Goal: Information Seeking & Learning: Find specific page/section

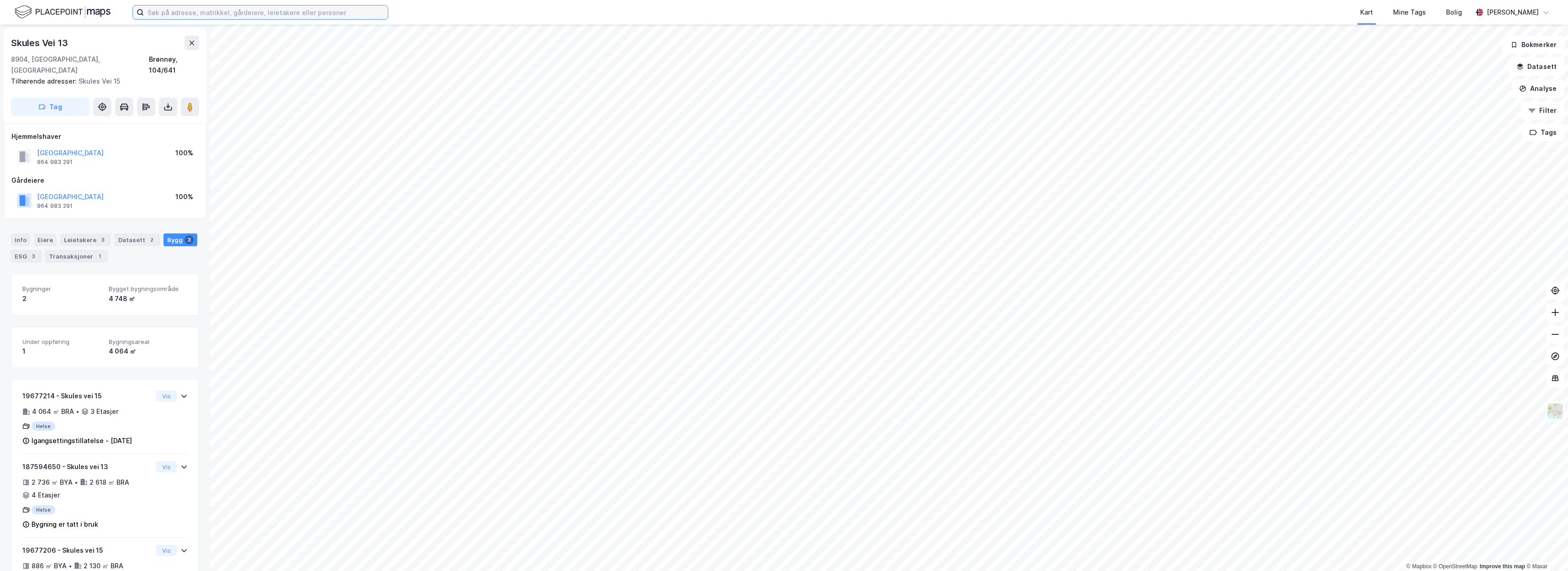
click at [204, 16] on input at bounding box center [266, 12] width 244 height 13
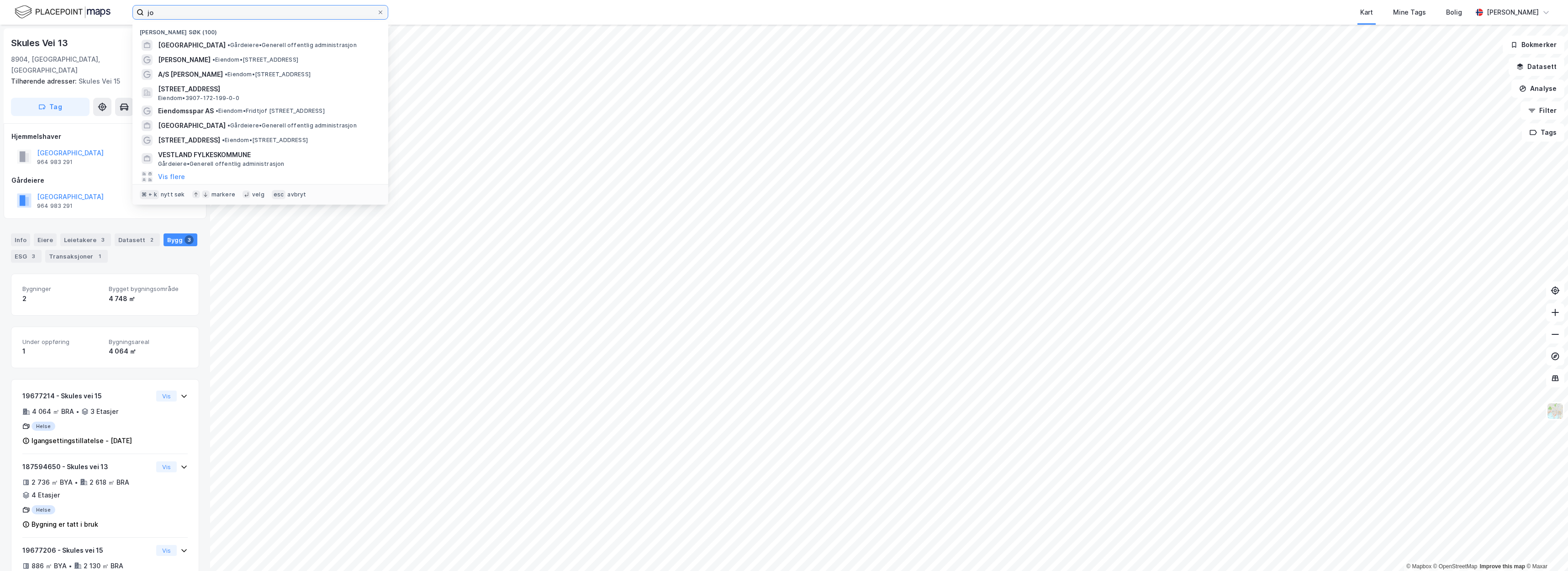
type input "j"
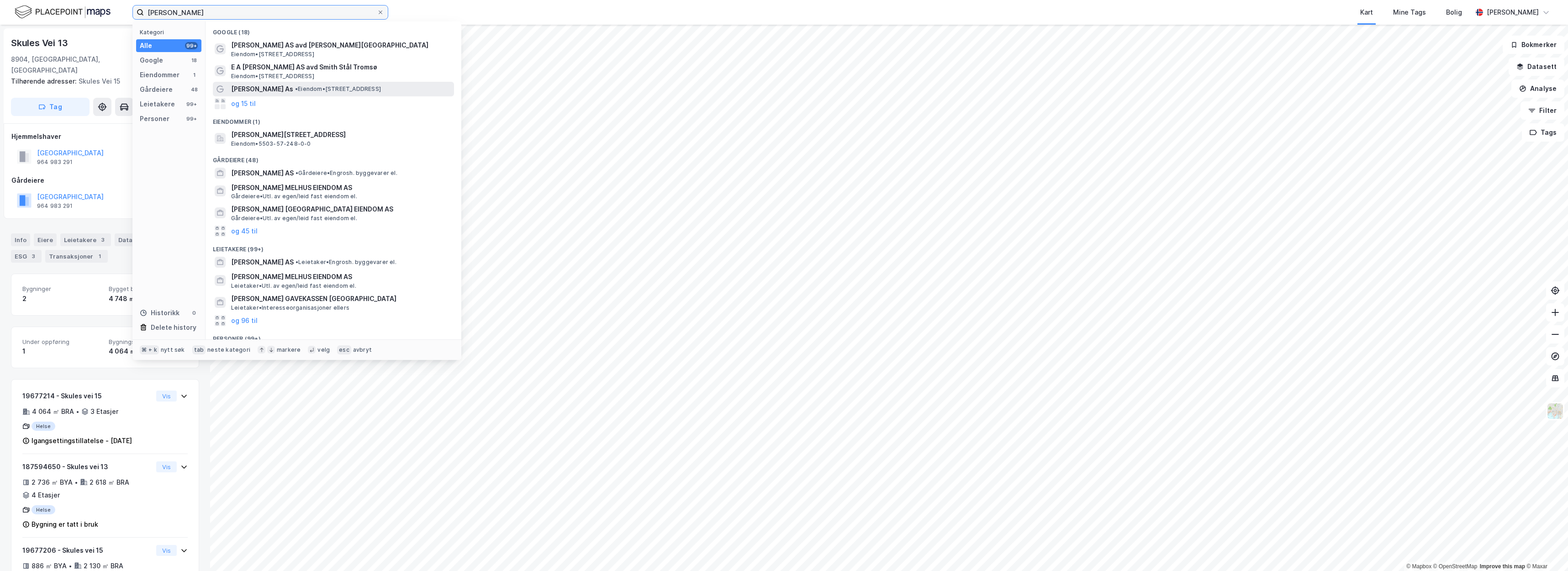
type input "e.a smith"
click at [317, 84] on div "E.a. Smith As • Eiendom • Dreyfushammarn 29, 8012 Bodø" at bounding box center [342, 89] width 221 height 11
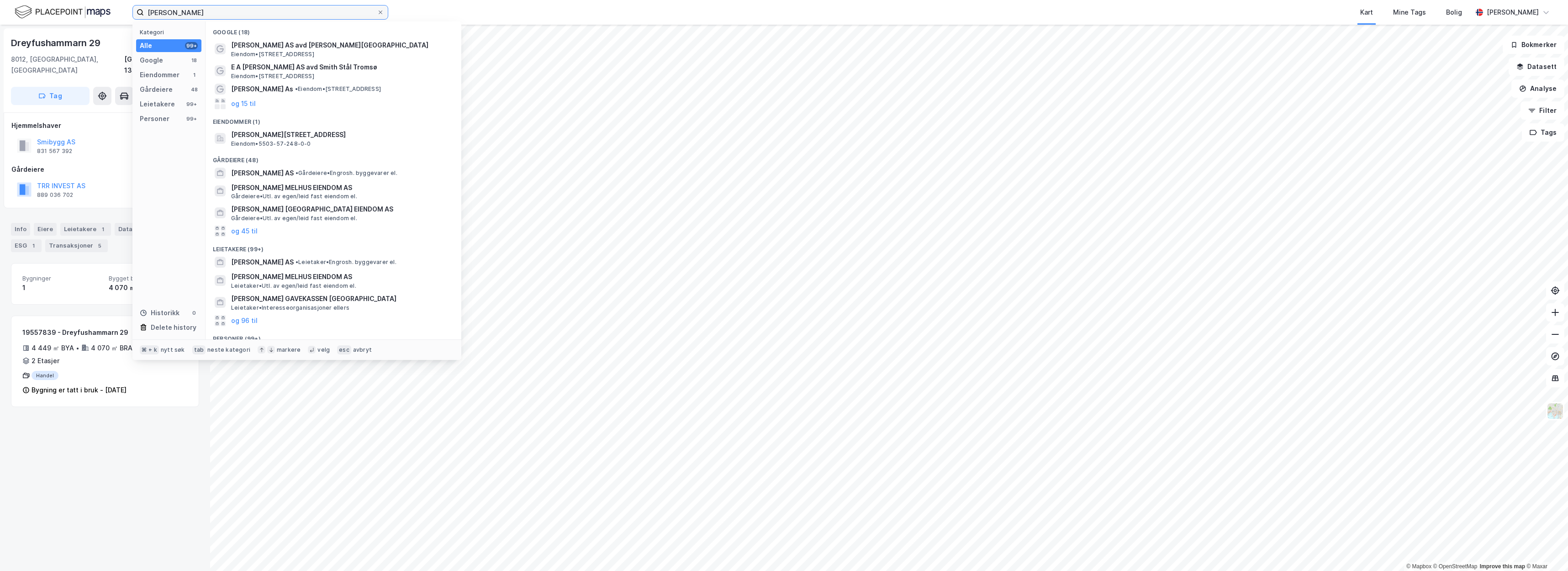
click at [242, 18] on input "e.a smith" at bounding box center [260, 12] width 233 height 13
click at [331, 261] on div "E.A. SMITH AS • Leietaker • Engrosh. byggevarer el." at bounding box center [342, 262] width 221 height 11
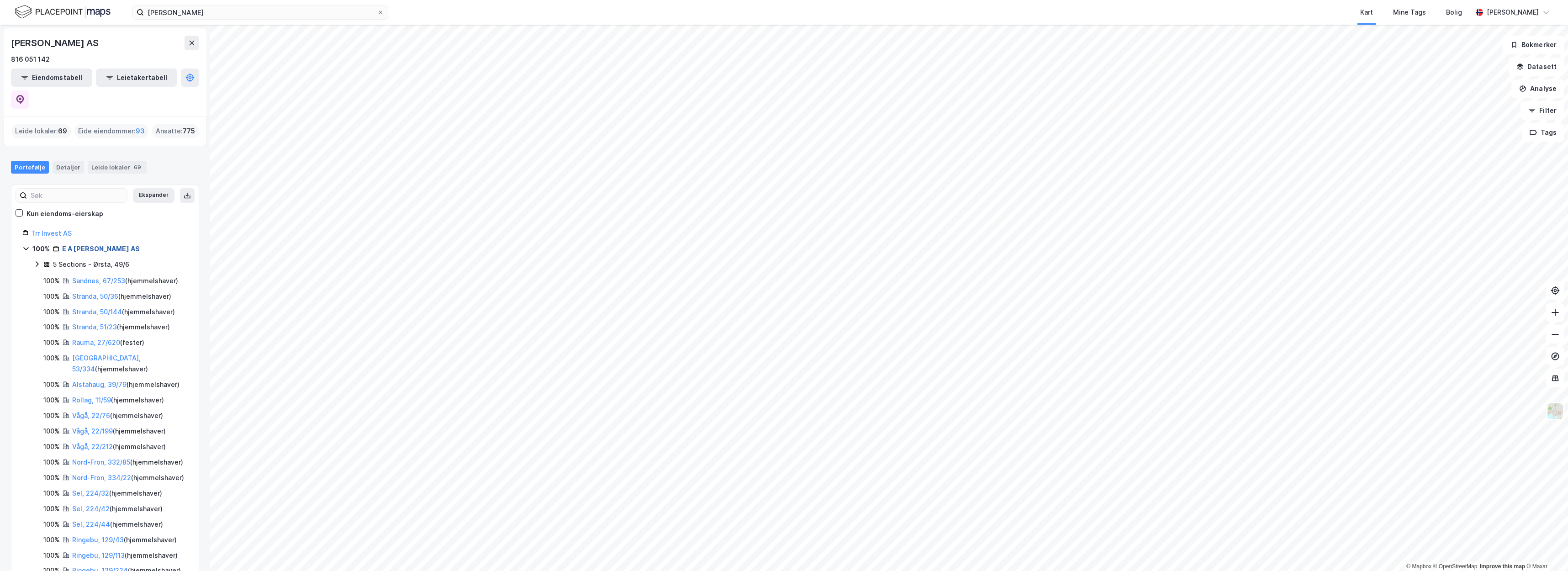
click at [82, 245] on link "E A [PERSON_NAME] AS" at bounding box center [101, 248] width 77 height 8
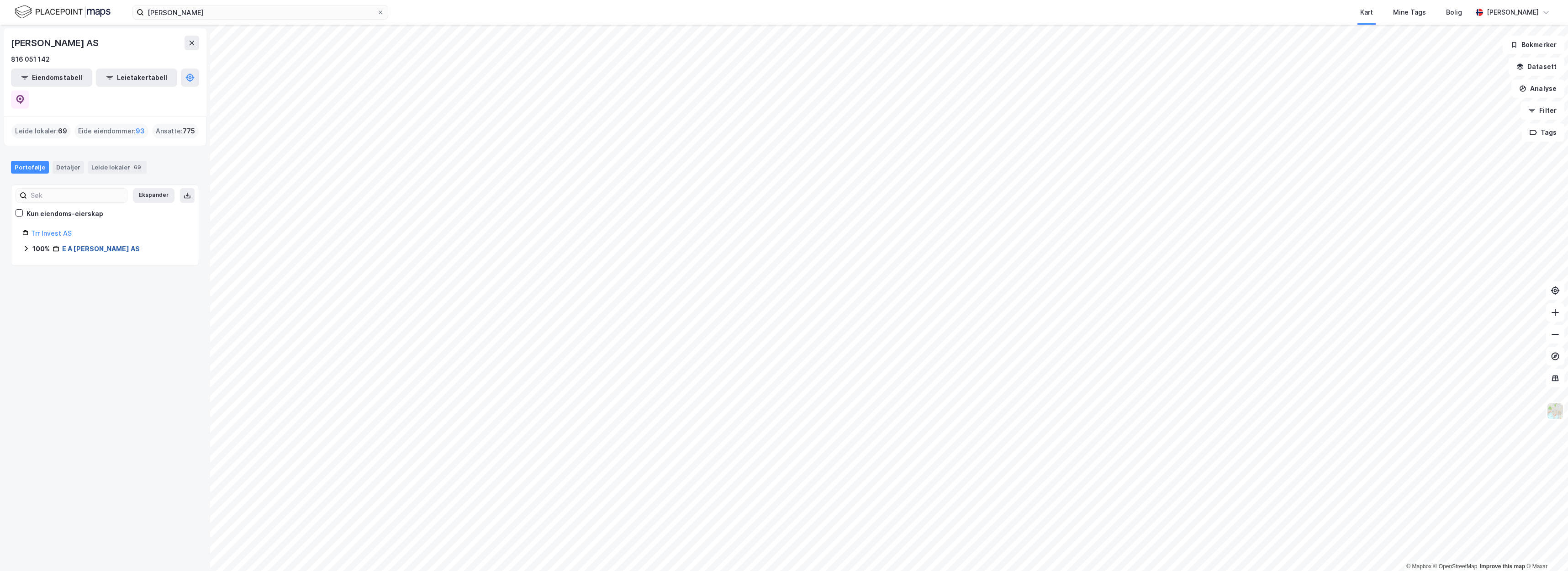
click at [83, 245] on link "E A [PERSON_NAME] AS" at bounding box center [101, 248] width 77 height 8
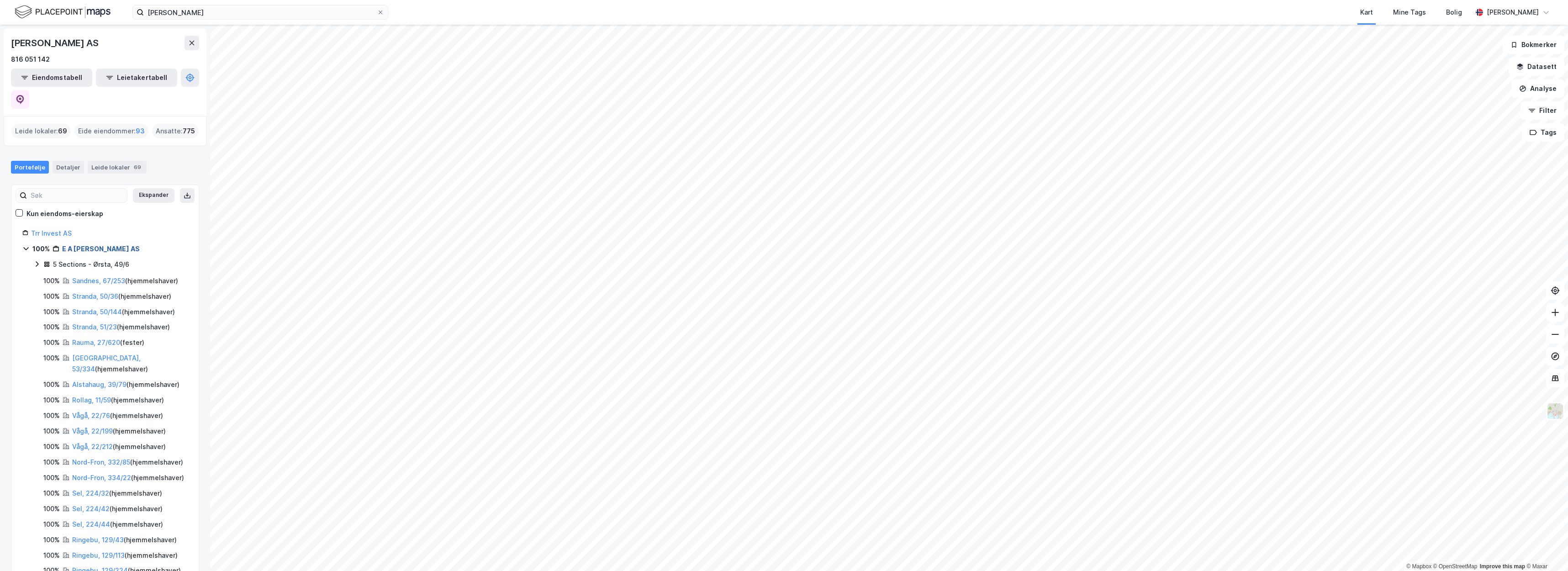
click at [99, 245] on link "E A [PERSON_NAME] AS" at bounding box center [101, 248] width 77 height 8
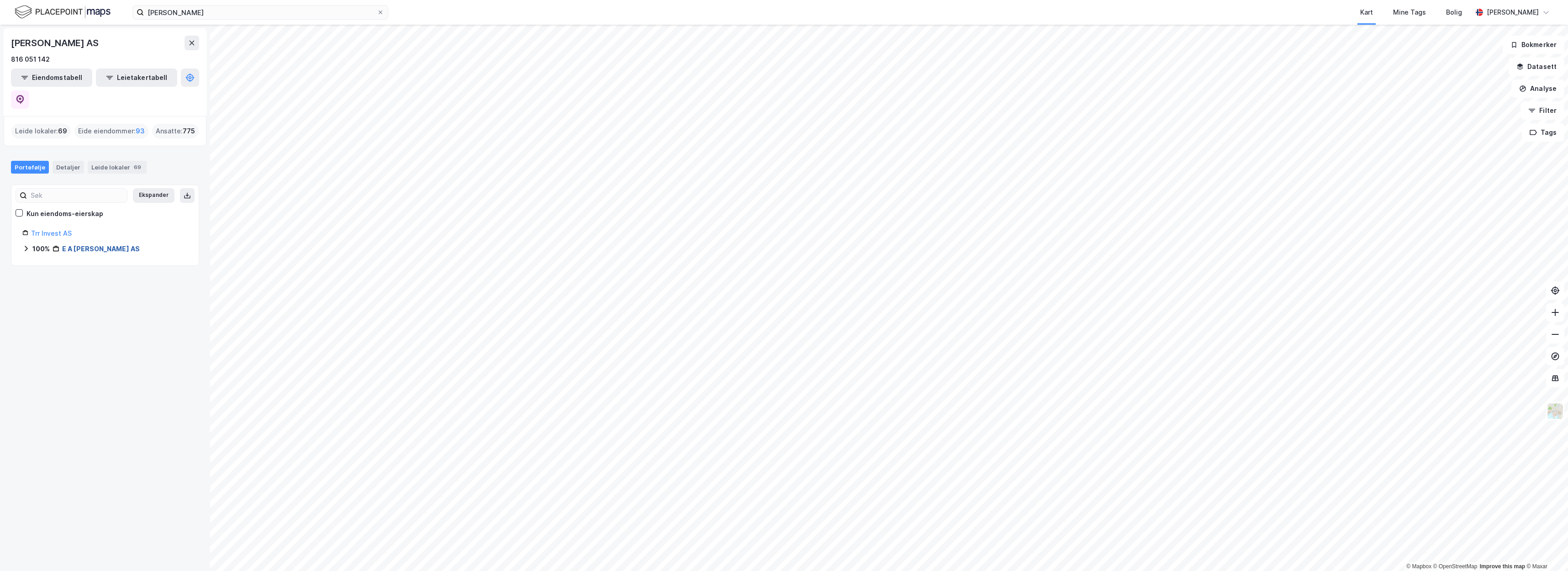
click at [99, 245] on link "E A [PERSON_NAME] AS" at bounding box center [101, 248] width 77 height 8
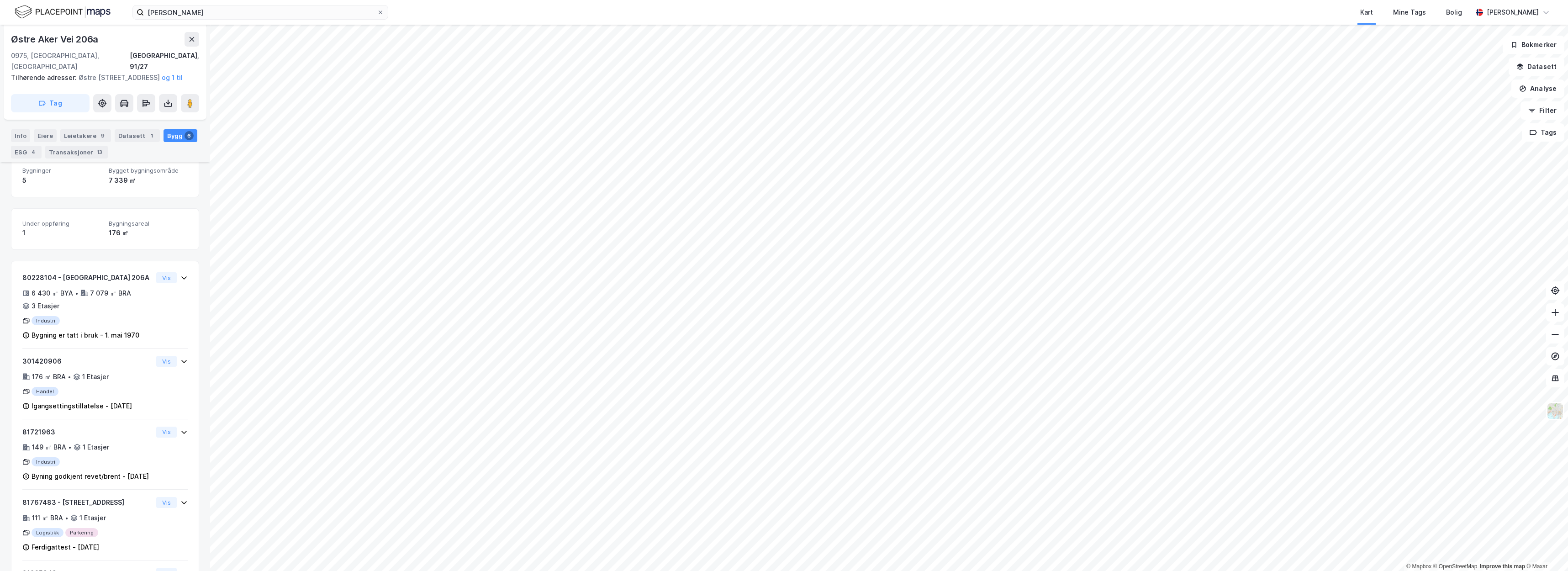
scroll to position [193, 0]
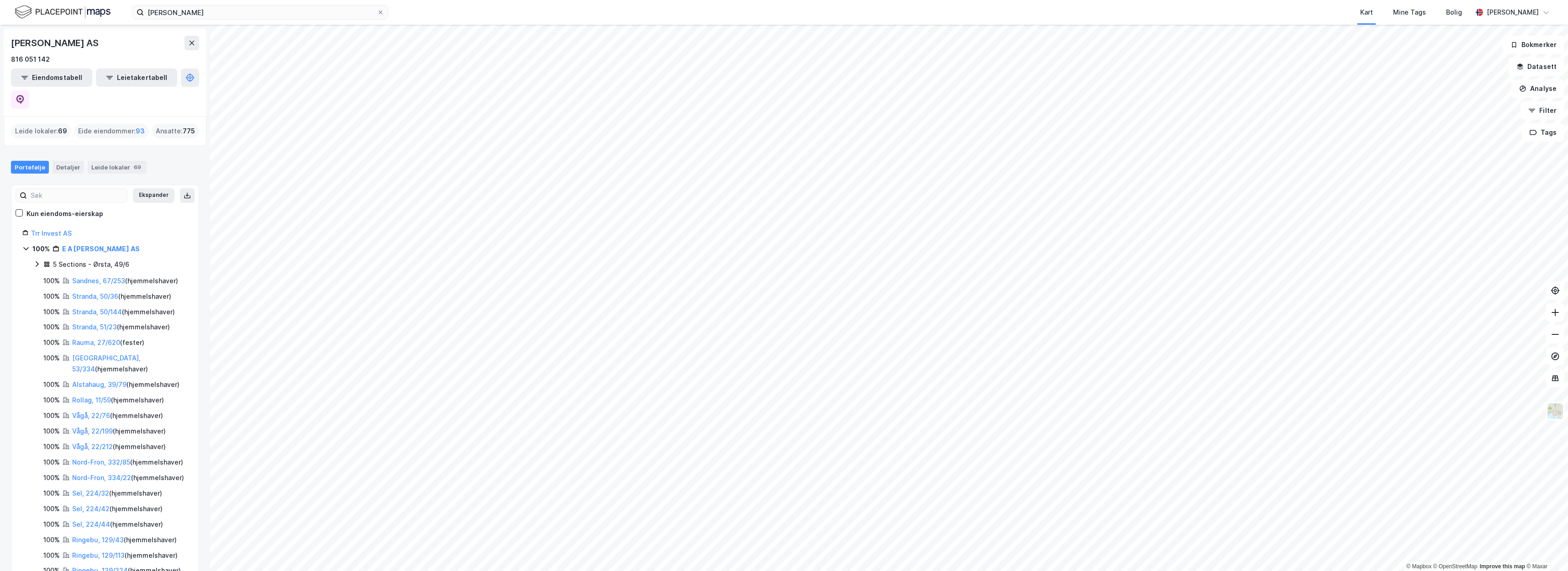
click at [90, 51] on div "E.A. SMITH AS 816 051 142" at bounding box center [105, 50] width 188 height 29
click at [76, 245] on link "E A [PERSON_NAME] AS" at bounding box center [101, 248] width 77 height 8
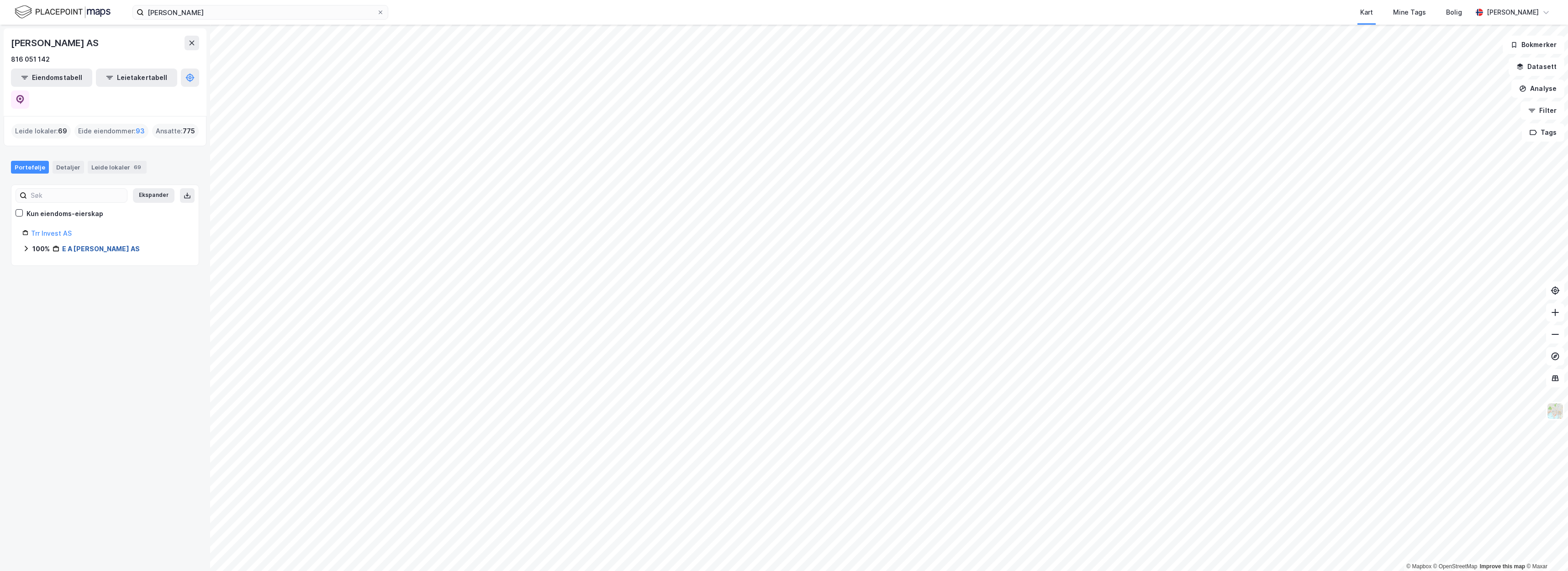
click at [76, 245] on link "E A [PERSON_NAME] AS" at bounding box center [101, 248] width 77 height 8
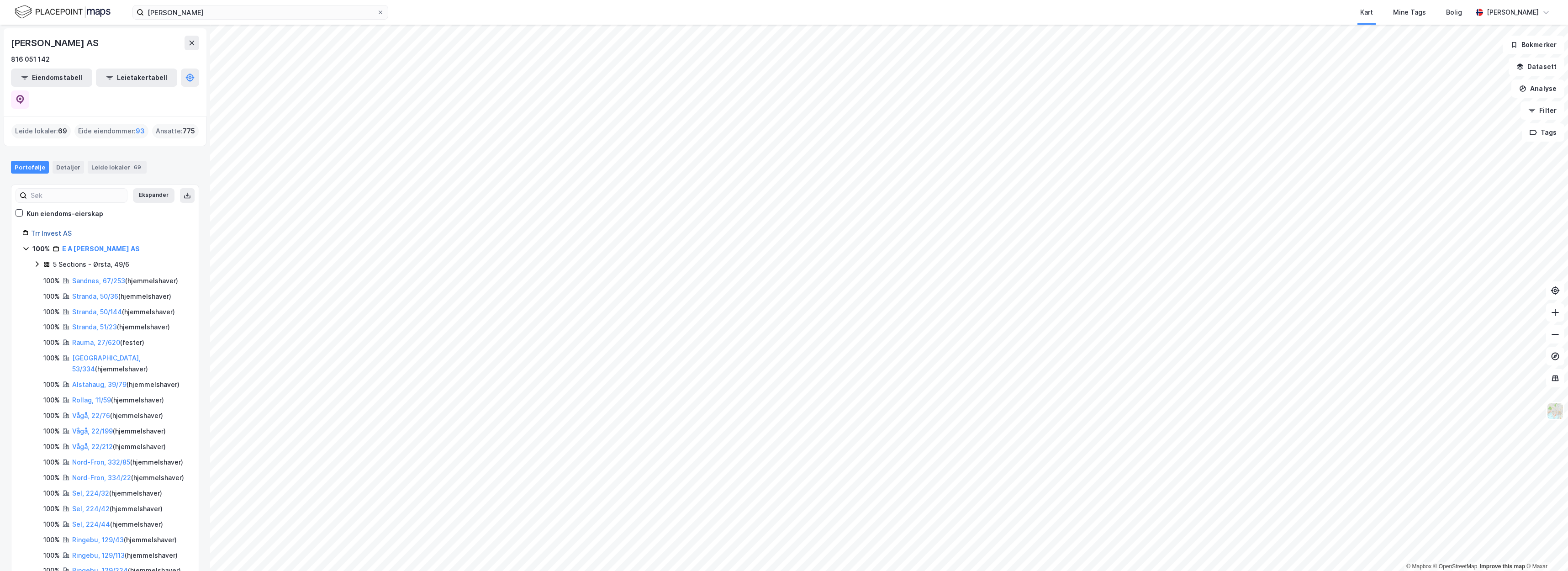
click at [66, 229] on link "Trr Invest AS" at bounding box center [51, 233] width 41 height 8
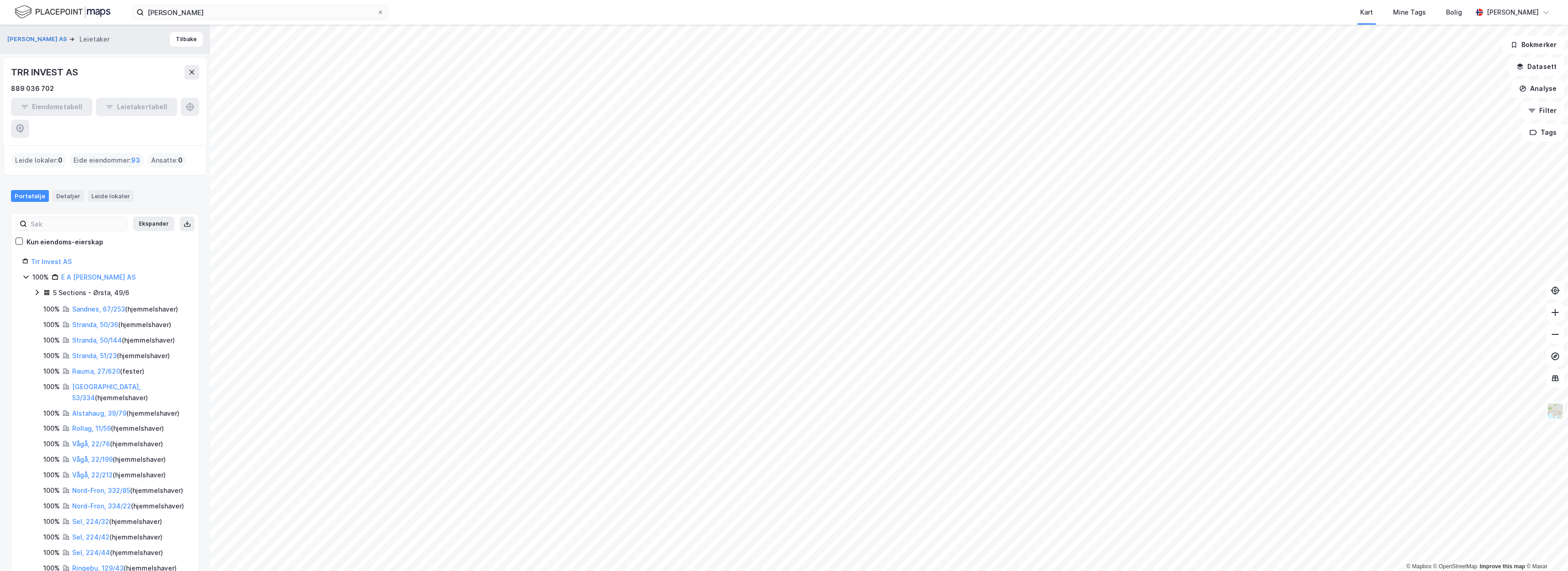
click at [88, 272] on div "E A [PERSON_NAME] AS" at bounding box center [98, 278] width 74 height 11
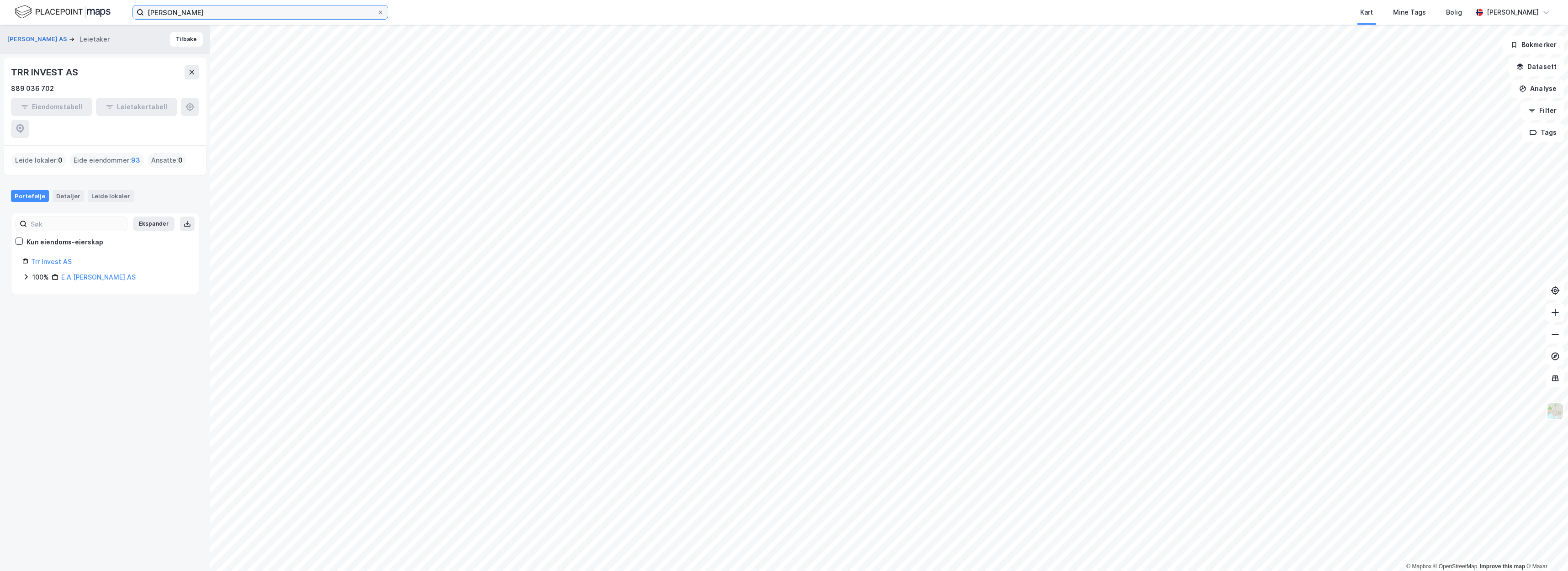
click at [213, 12] on input "e.a smith" at bounding box center [260, 12] width 233 height 13
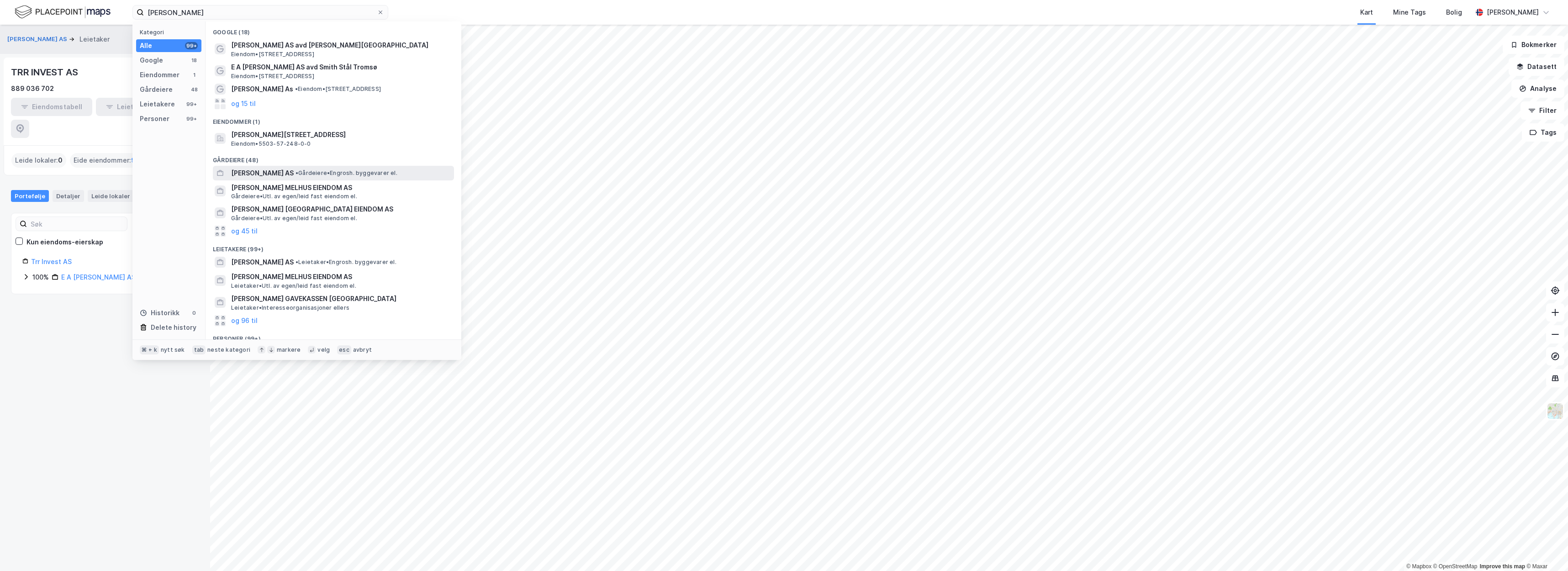
click at [326, 175] on div "E.A. SMITH AS • Gårdeiere • Engrosh. byggevarer el." at bounding box center [333, 173] width 241 height 15
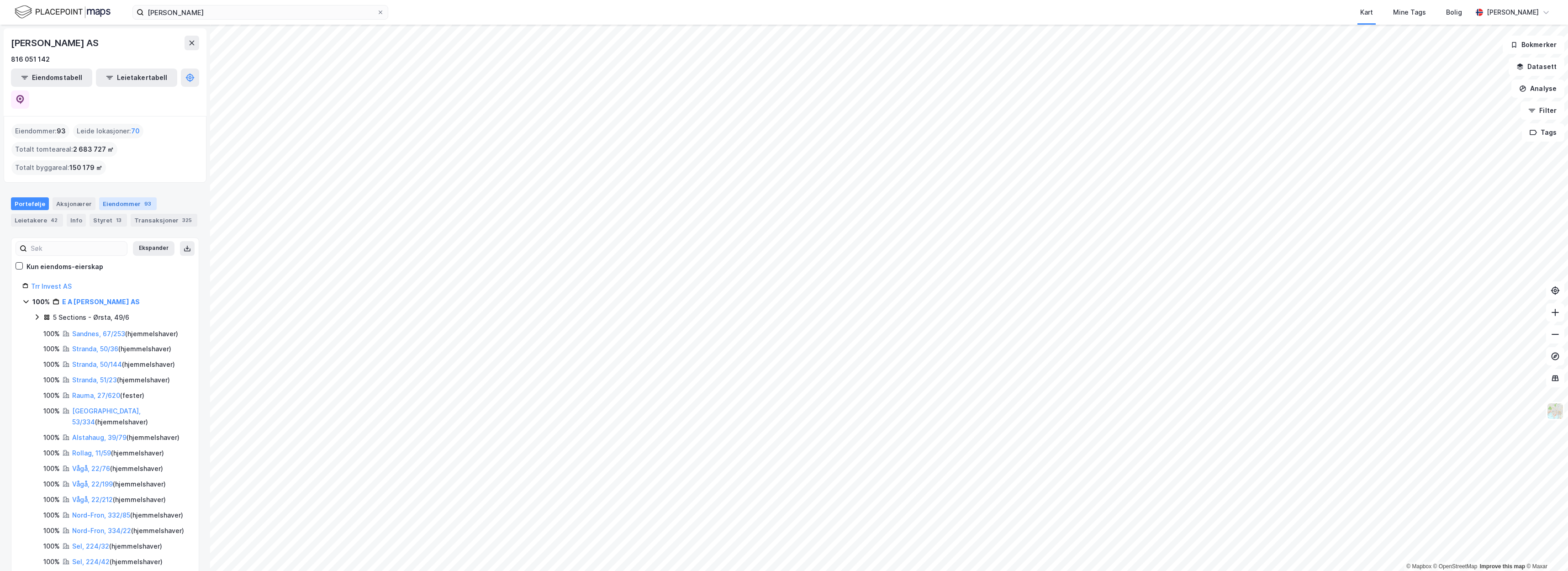
click at [128, 197] on div "Eiendommer 93" at bounding box center [127, 203] width 57 height 13
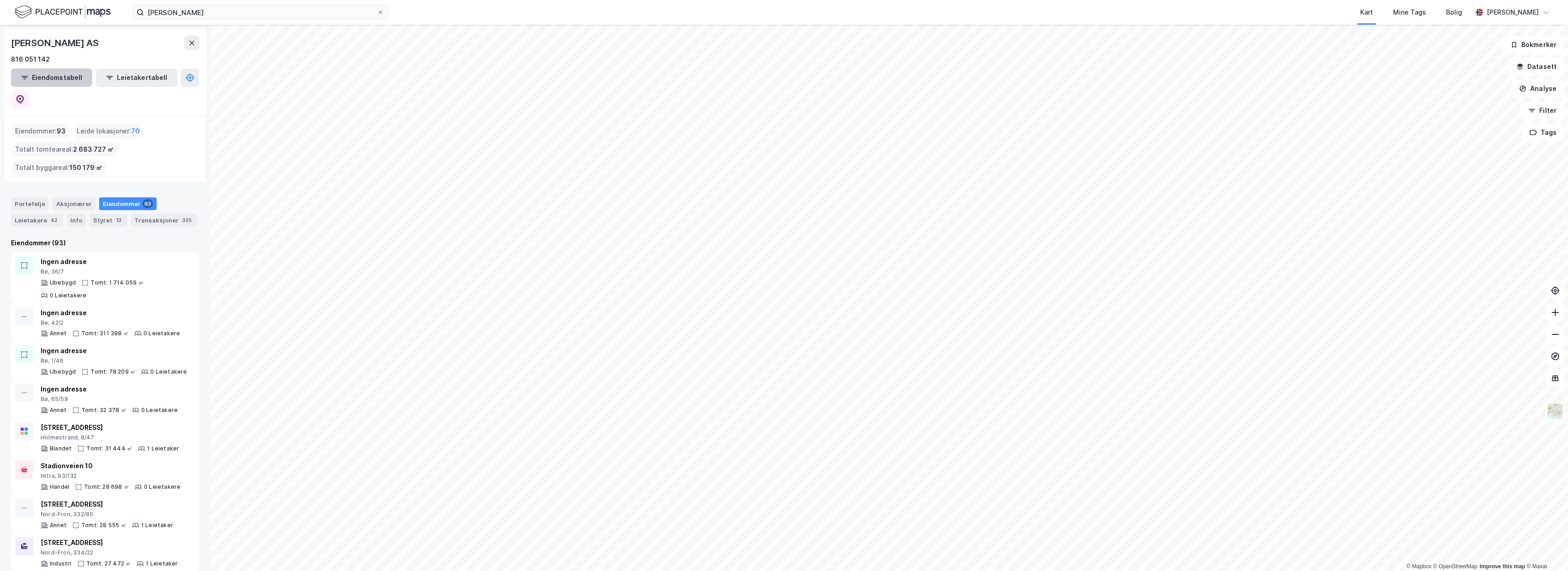
click at [43, 82] on button "Eiendomstabell" at bounding box center [51, 77] width 81 height 18
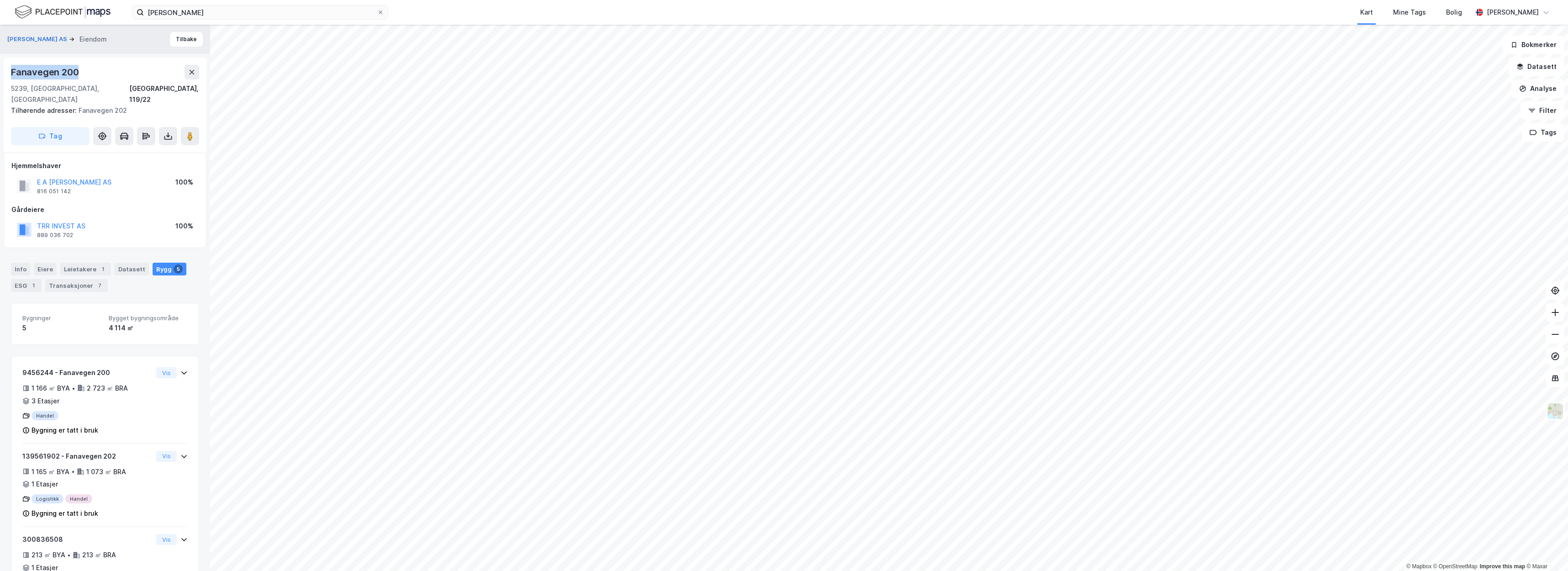
drag, startPoint x: 79, startPoint y: 73, endPoint x: 4, endPoint y: 75, distance: 75.0
click at [4, 75] on div "Fanavegen 200 5239, Rådal, Vestland Bergen, 119/22 Tilhørende adresser: Fanaveg…" at bounding box center [105, 105] width 202 height 95
copy div "Fanavegen 200"
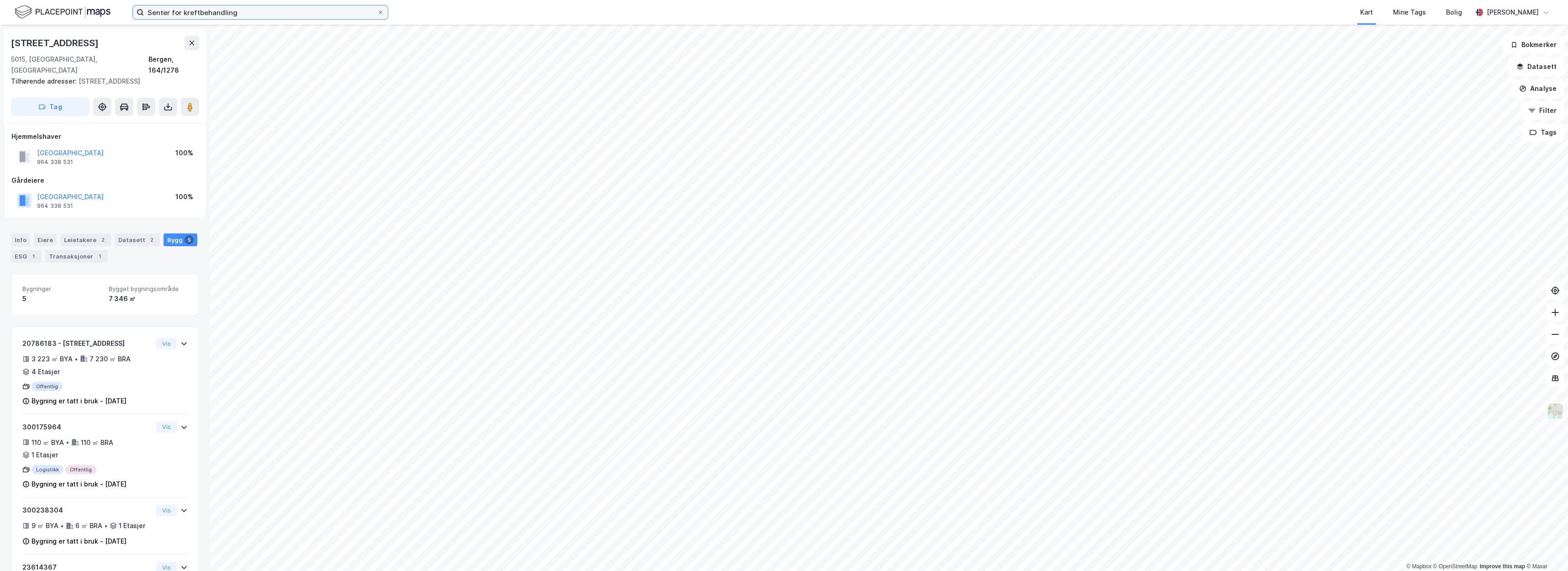
click at [247, 18] on input "Senter for kreftbehandling" at bounding box center [260, 12] width 233 height 13
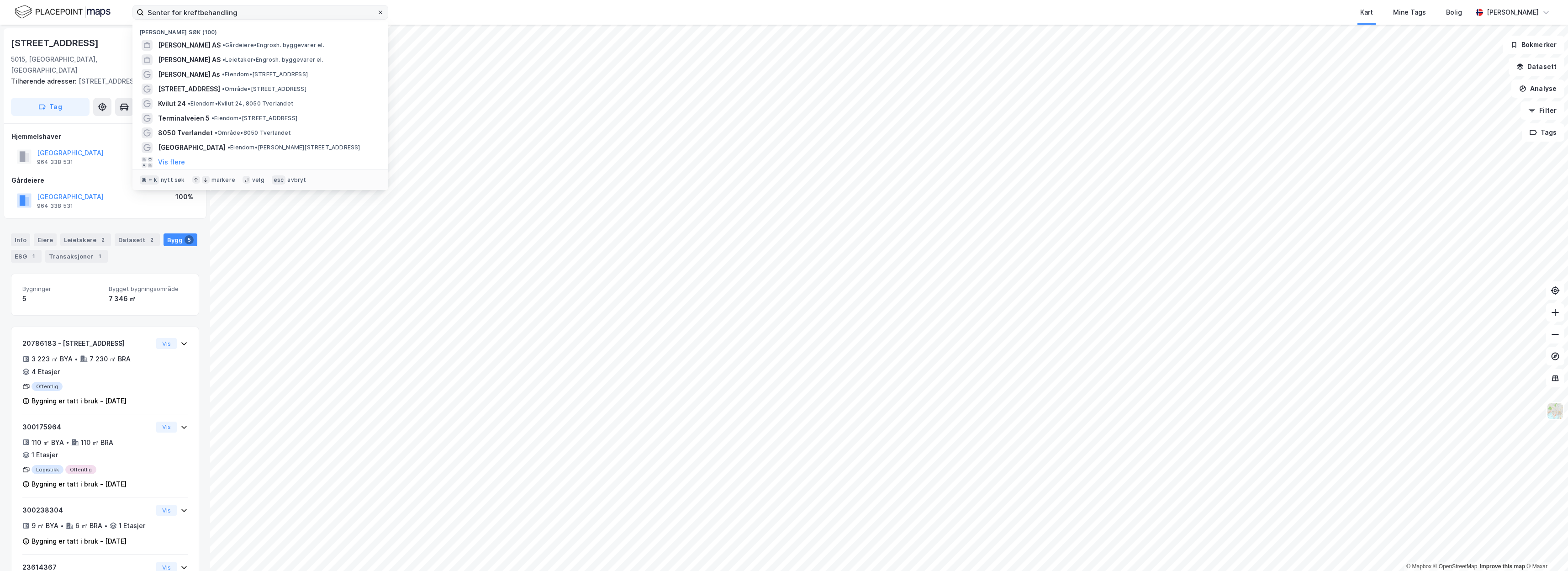
click at [381, 13] on icon at bounding box center [380, 12] width 5 height 5
click at [377, 13] on input "Senter for kreftbehandling" at bounding box center [260, 12] width 233 height 13
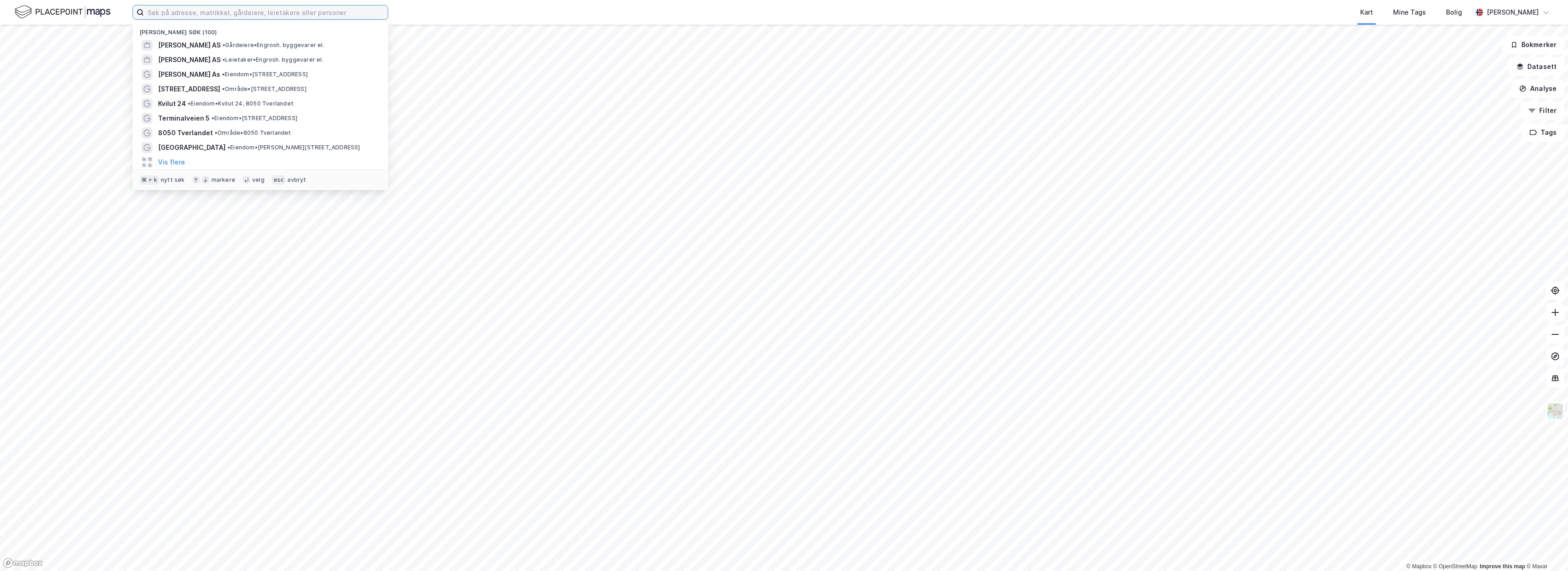
click at [328, 13] on input at bounding box center [266, 12] width 244 height 13
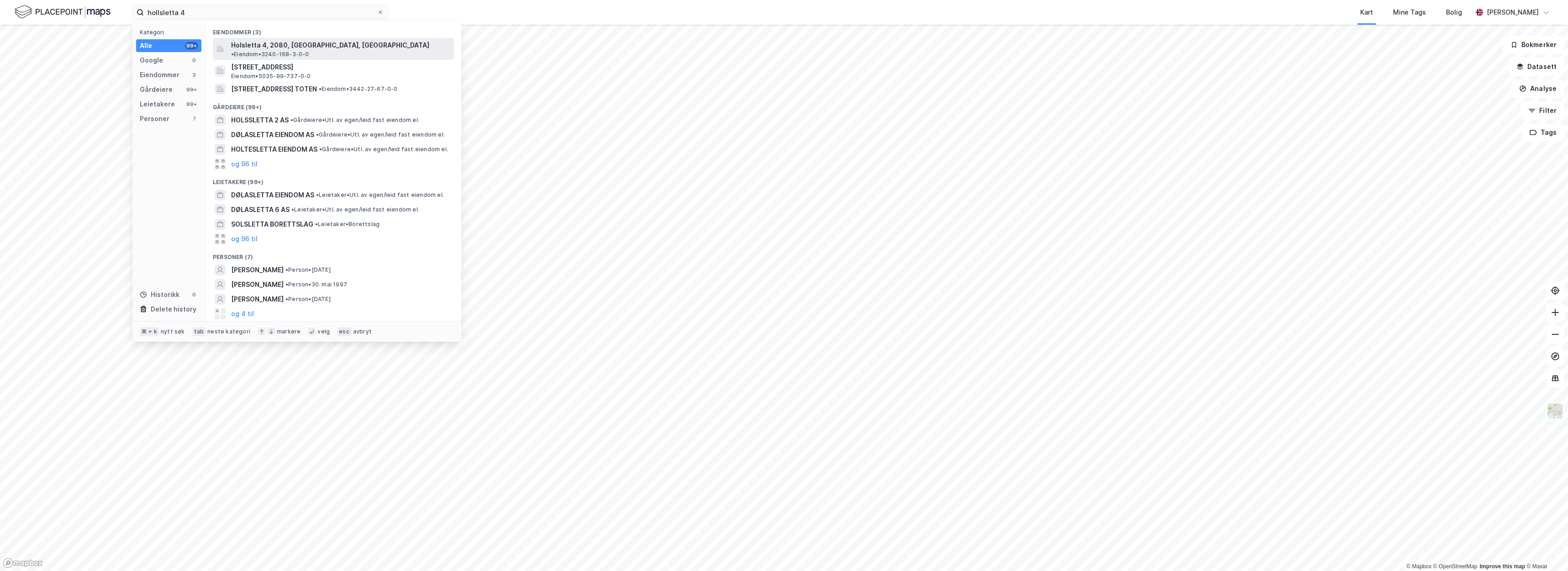
click at [263, 41] on span "Holsletta 4, 2080, [GEOGRAPHIC_DATA], [GEOGRAPHIC_DATA]" at bounding box center [330, 45] width 198 height 11
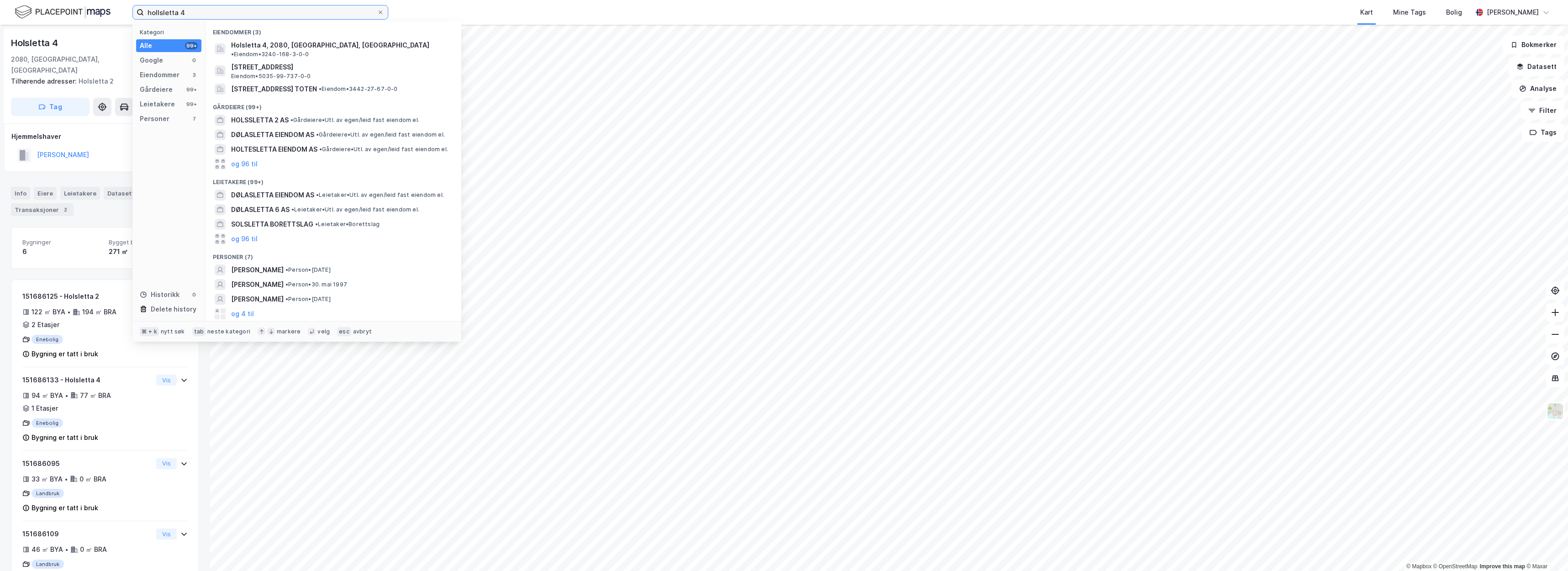
click at [223, 7] on input "hollsletta 4" at bounding box center [260, 12] width 233 height 13
click at [228, 13] on input "hollsletta 4" at bounding box center [260, 12] width 233 height 13
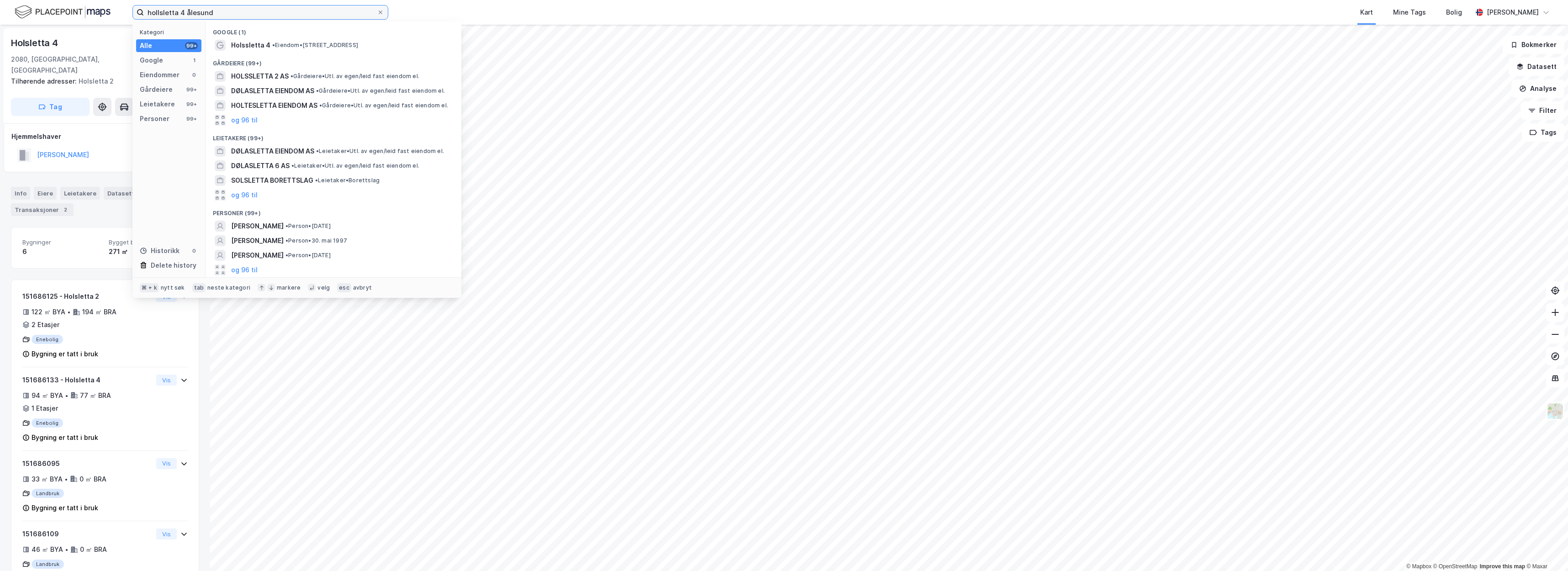
type input "hollsletta 4 ålesund"
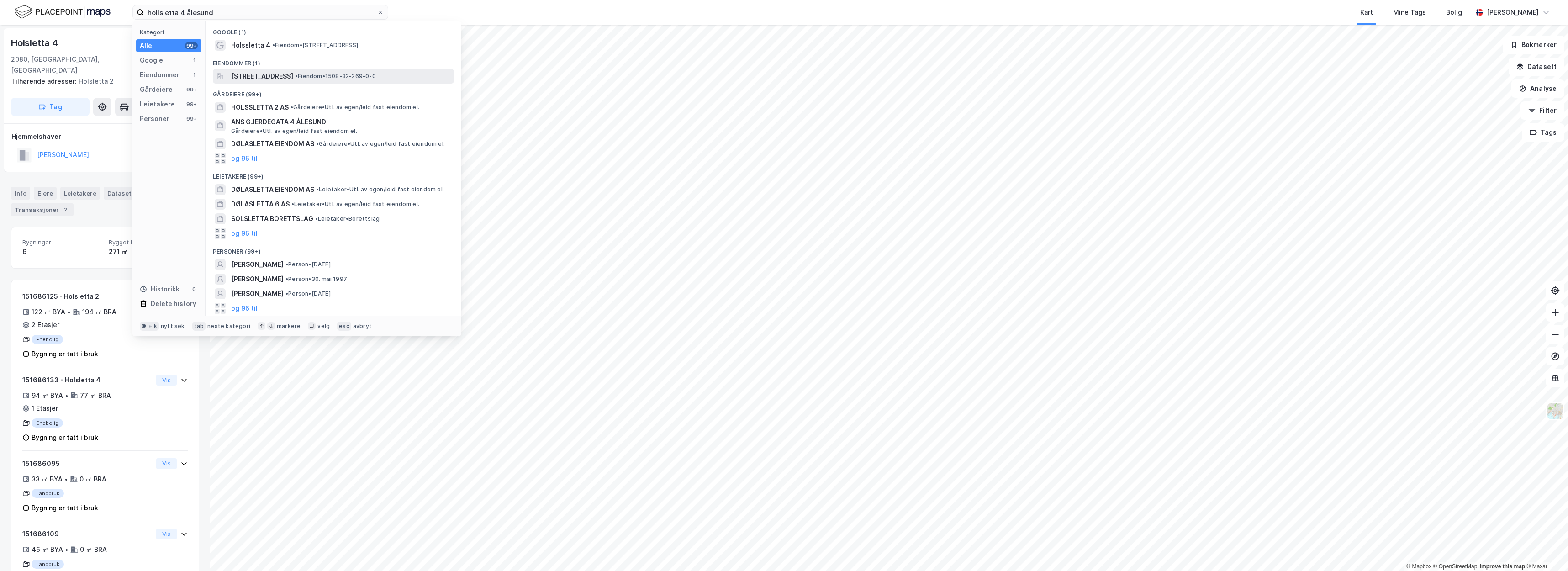
click at [274, 78] on span "[STREET_ADDRESS]" at bounding box center [262, 76] width 62 height 11
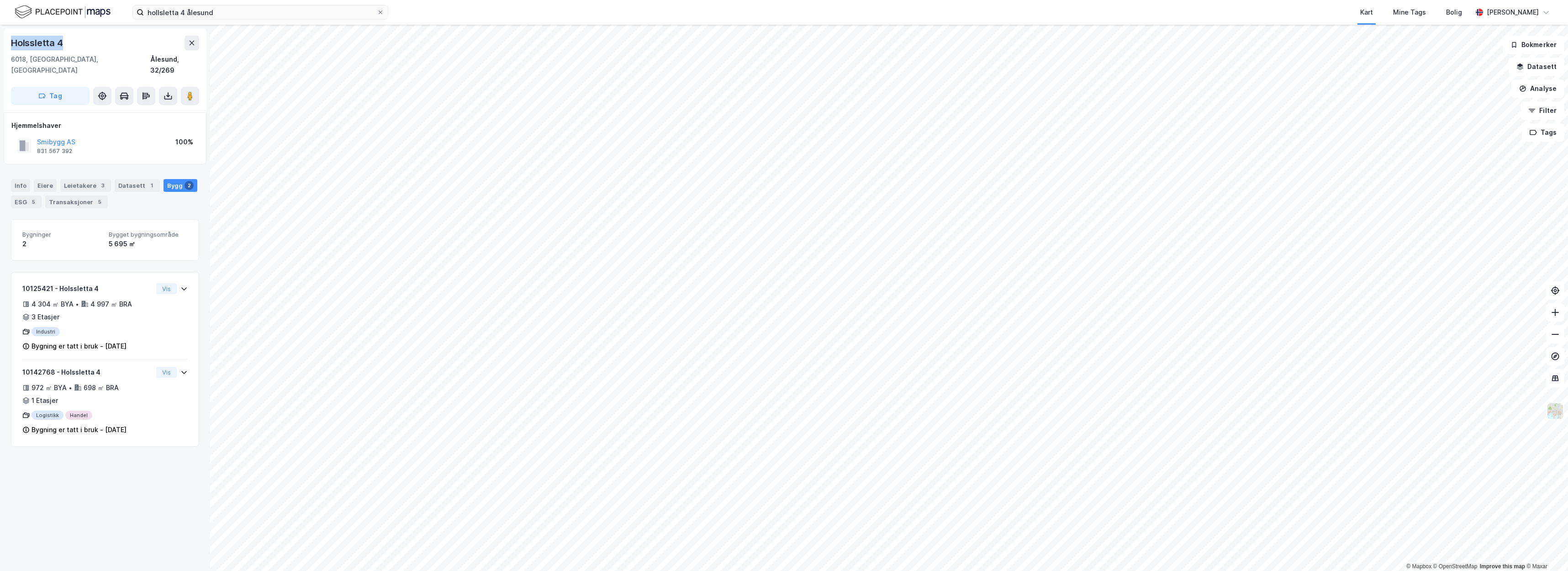
drag, startPoint x: 78, startPoint y: 44, endPoint x: 6, endPoint y: 43, distance: 72.0
click at [6, 43] on div "[STREET_ADDRESS]" at bounding box center [105, 70] width 202 height 84
copy div "Holssletta 4"
click at [139, 43] on div "Holssletta 4" at bounding box center [105, 43] width 188 height 15
drag, startPoint x: 52, startPoint y: 43, endPoint x: 11, endPoint y: 43, distance: 41.0
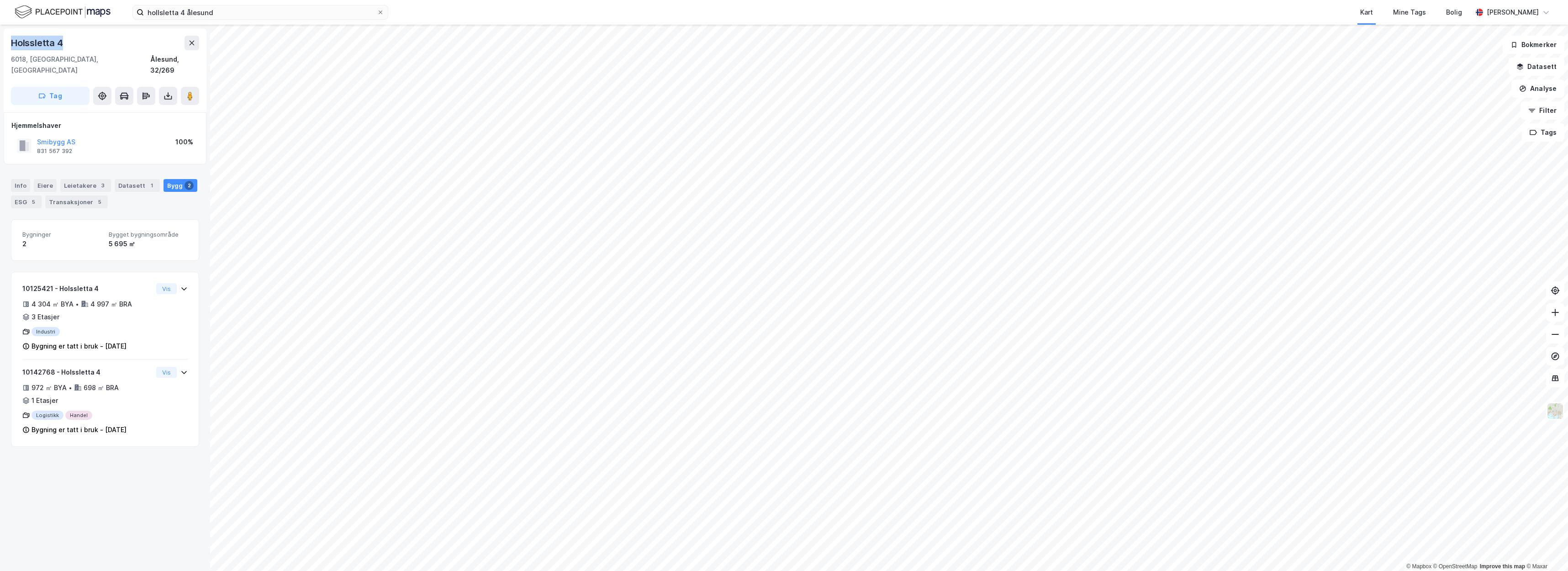
click at [11, 43] on div "Holssletta 4" at bounding box center [105, 43] width 188 height 15
copy div "Holssletta 4"
click at [126, 425] on div "Bygning er tatt i bruk - [DATE]" at bounding box center [79, 430] width 95 height 11
click at [126, 341] on div "Bygning er tatt i bruk - [DATE]" at bounding box center [79, 347] width 95 height 11
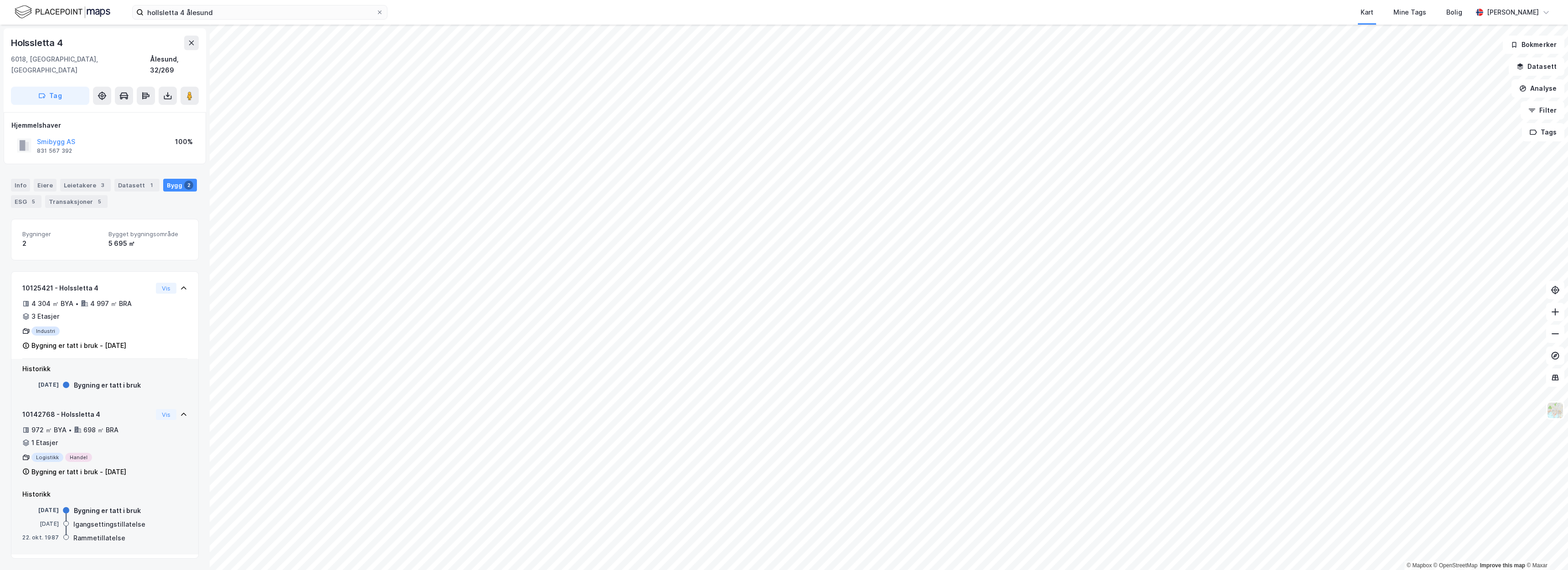
click at [146, 452] on div "10142768 - Holssletta 4 972 ㎡ BYA • 698 ㎡ BRA • 1 Etasjer Logistikk Handel Bygn…" at bounding box center [105, 447] width 165 height 76
click at [1559, 406] on img at bounding box center [1555, 410] width 17 height 17
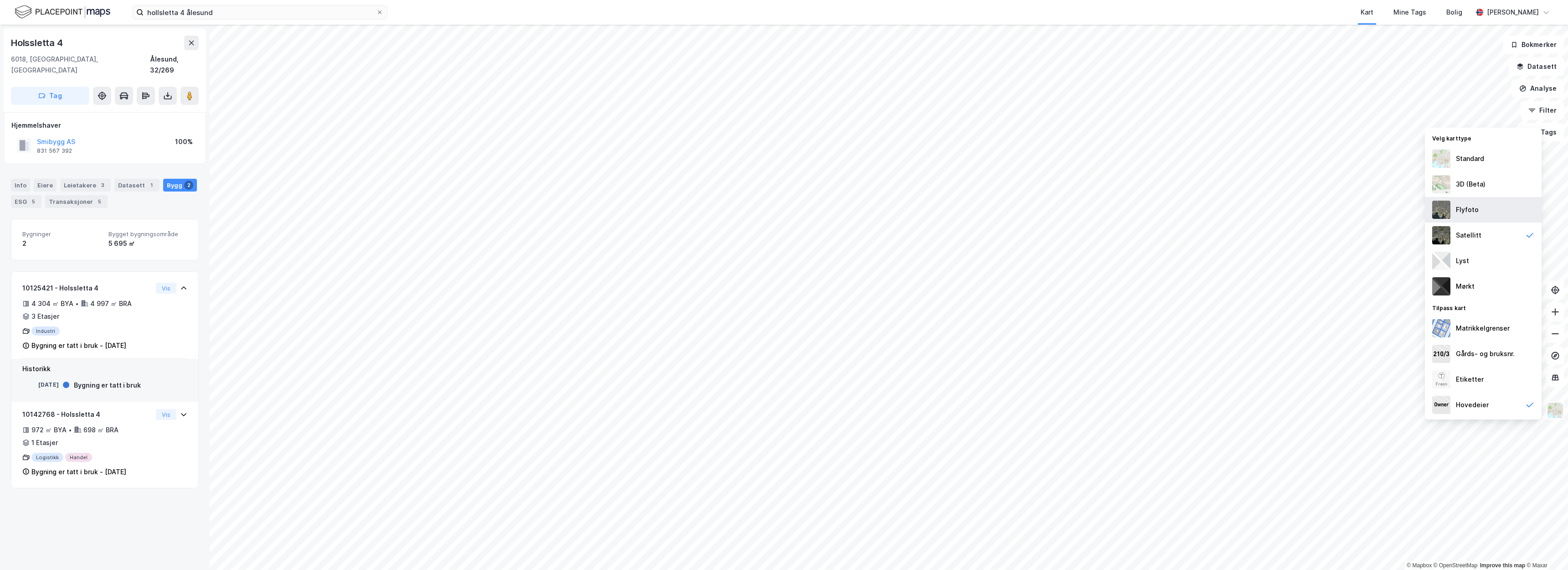
click at [1502, 214] on div "Flyfoto" at bounding box center [1483, 209] width 117 height 26
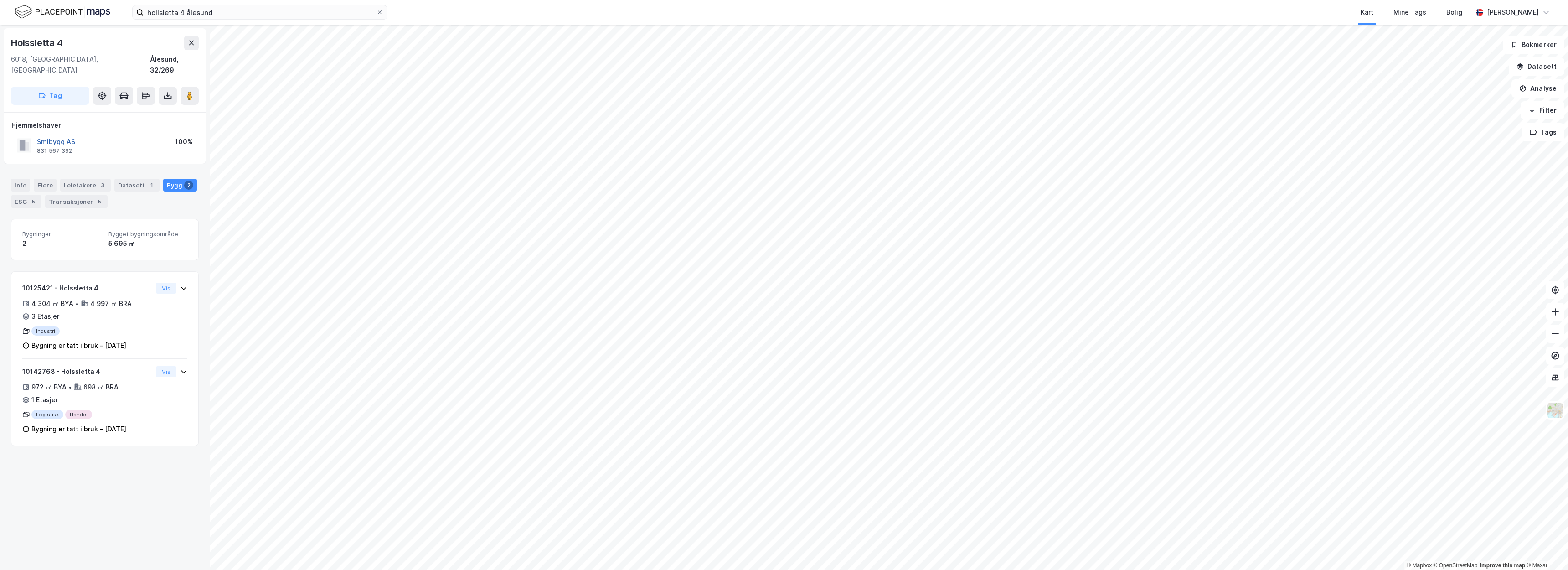
click at [0, 0] on button "Smibygg AS" at bounding box center [0, 0] width 0 height 0
